Goal: Task Accomplishment & Management: Complete application form

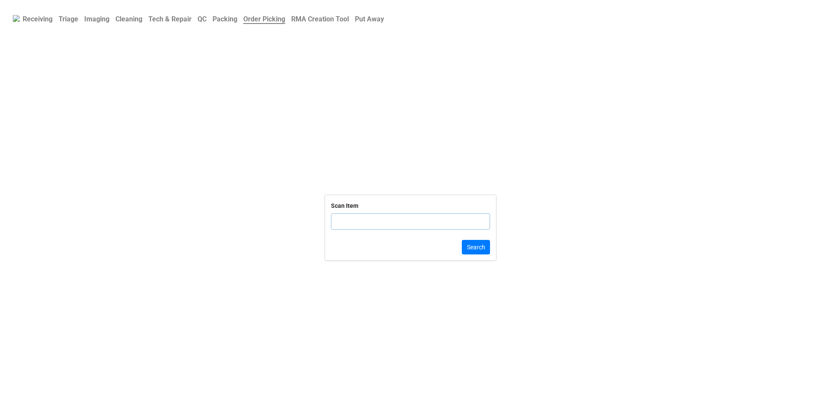
click at [394, 225] on input "text" at bounding box center [410, 222] width 159 height 16
click at [367, 226] on input "text" at bounding box center [410, 222] width 159 height 16
click button "Search" at bounding box center [476, 247] width 28 height 15
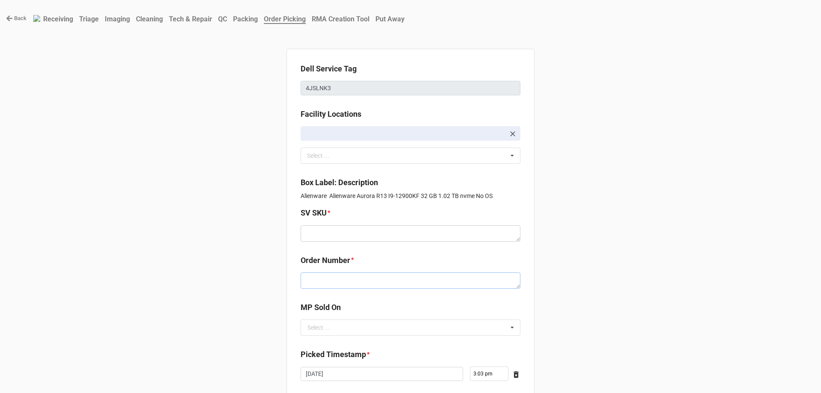
click at [323, 280] on textarea at bounding box center [411, 281] width 220 height 16
paste textarea "5032786"
type textarea "x"
type textarea "5032786"
click at [311, 241] on textarea at bounding box center [411, 233] width 220 height 16
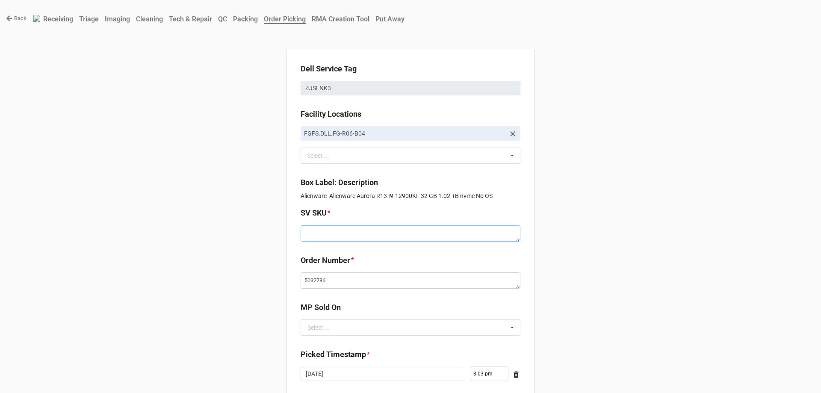
paste textarea "E.AUR13.NOOS.1290KF.1TBSXXXX32G.G308T.XX1.BL.TxxF"
type textarea "x"
type textarea "E.AUR13.NOOS.1290KF.1TBSXXXX32G.G308T.XX1.BL.TxxF"
click at [334, 332] on input "text" at bounding box center [411, 327] width 219 height 15
click at [331, 350] on div "D2C" at bounding box center [410, 343] width 219 height 16
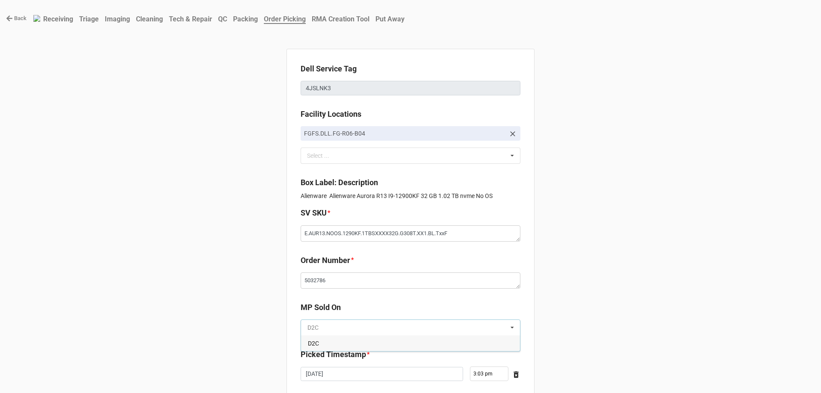
type textarea "x"
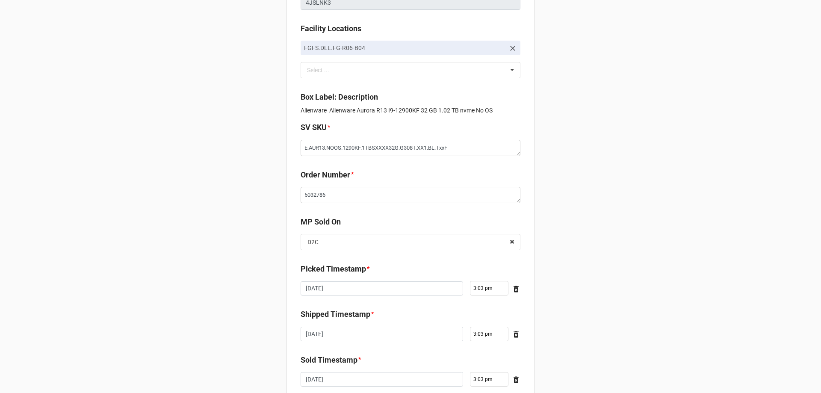
scroll to position [145, 0]
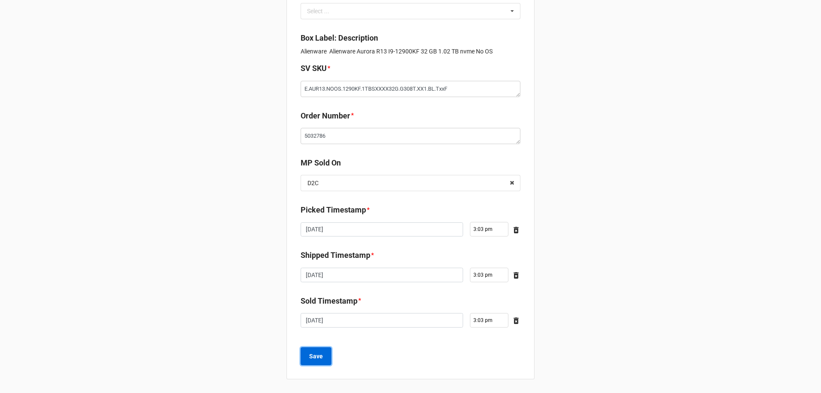
click at [326, 356] on button "Save" at bounding box center [316, 356] width 31 height 18
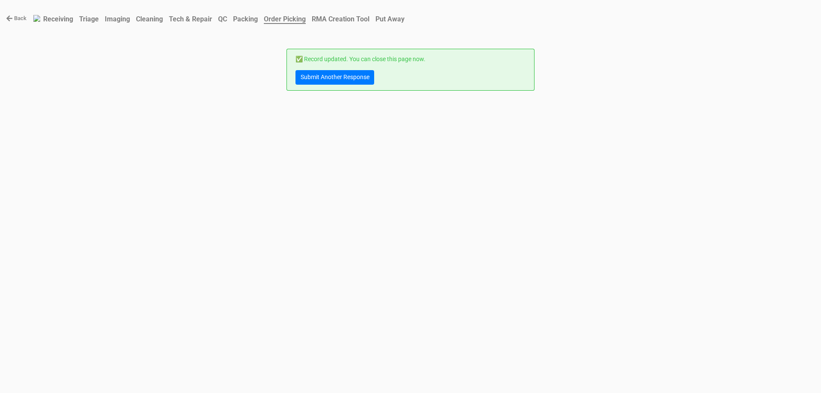
scroll to position [0, 0]
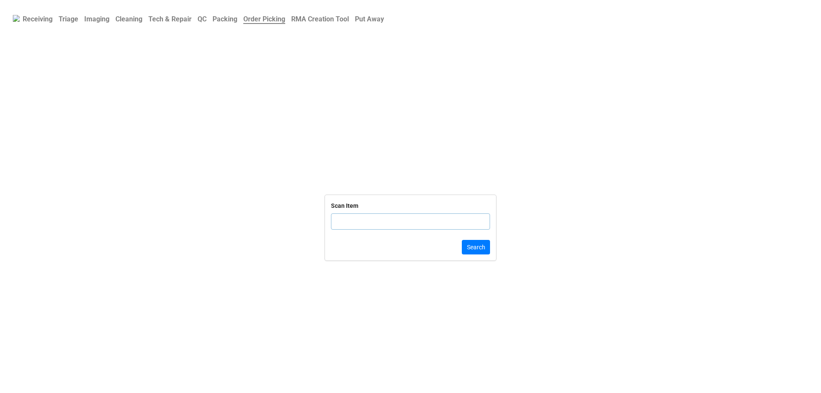
click at [393, 224] on input "text" at bounding box center [410, 222] width 159 height 16
click button "Search" at bounding box center [476, 247] width 28 height 15
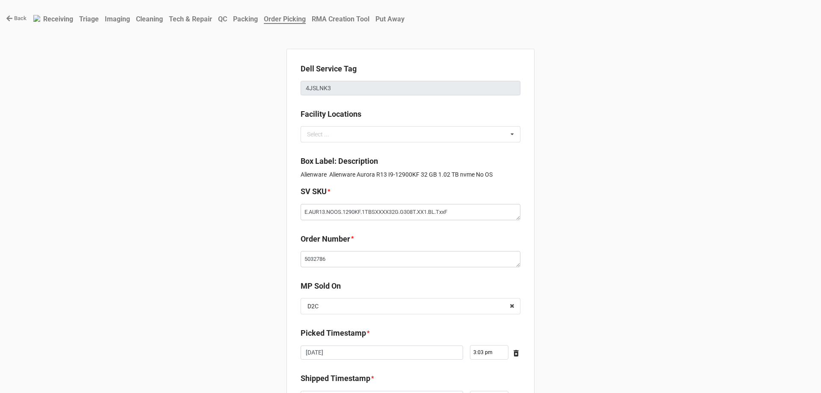
type textarea "x"
click at [15, 14] on nav "Back Receiving Triage Imaging Cleaning Tech & Repair QC Packing Order Picking R…" at bounding box center [410, 18] width 821 height 37
click at [17, 18] on link "Back" at bounding box center [16, 18] width 21 height 9
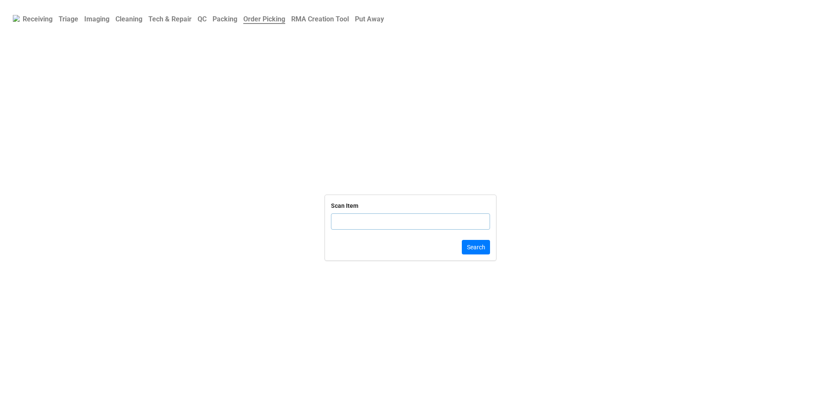
click at [408, 218] on input "text" at bounding box center [410, 222] width 159 height 16
type input "DLRTN1748548257813765"
click button "Search" at bounding box center [476, 247] width 28 height 15
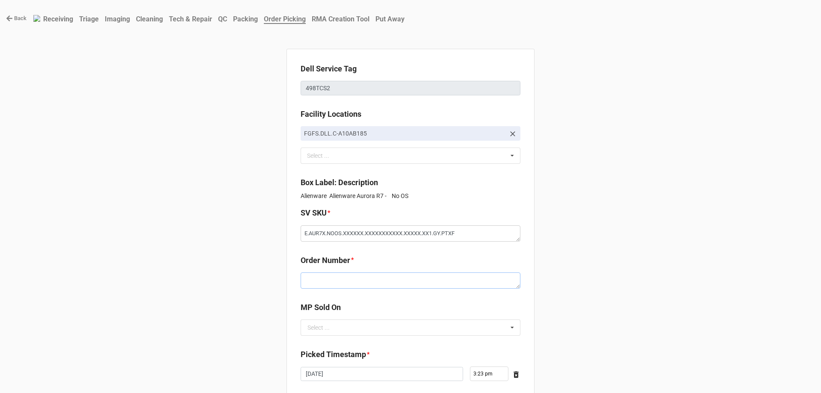
click at [377, 287] on textarea at bounding box center [411, 281] width 220 height 16
paste textarea "5032779"
type textarea "x"
type textarea "5032779"
click at [322, 326] on div "Select ..." at bounding box center [319, 328] width 22 height 6
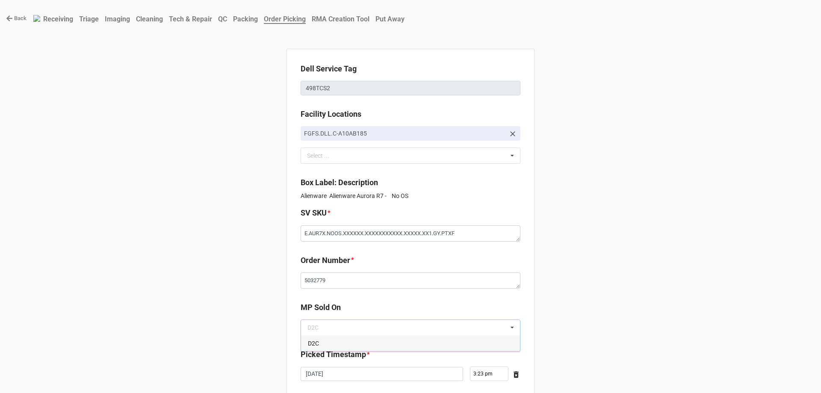
click at [313, 347] on span "D2C" at bounding box center [313, 343] width 11 height 7
type textarea "x"
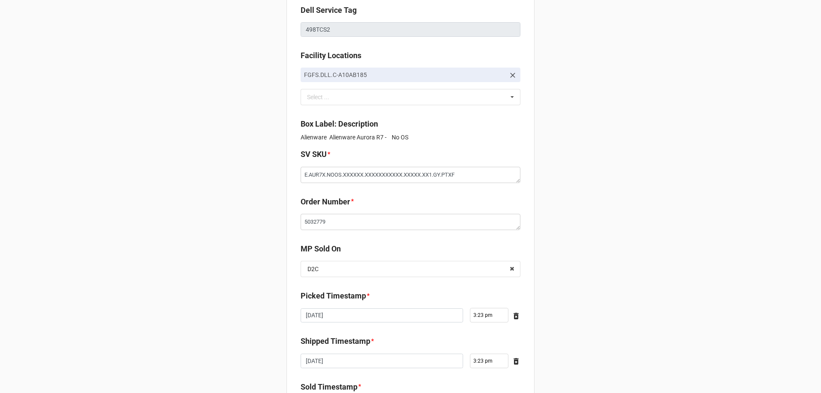
scroll to position [145, 0]
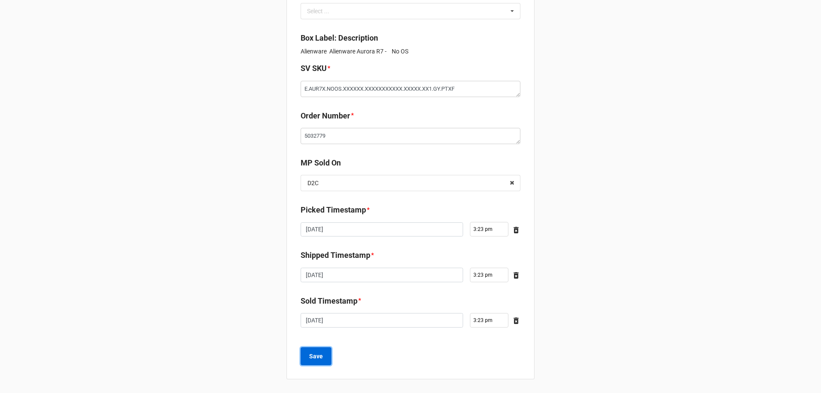
click at [311, 355] on b "Save" at bounding box center [316, 356] width 14 height 9
